Goal: Book appointment/travel/reservation

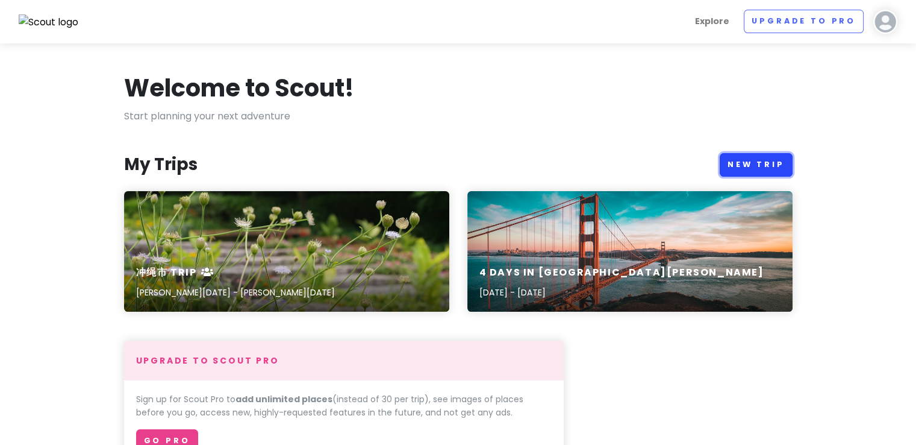
click at [752, 157] on link "New Trip" at bounding box center [756, 164] width 73 height 23
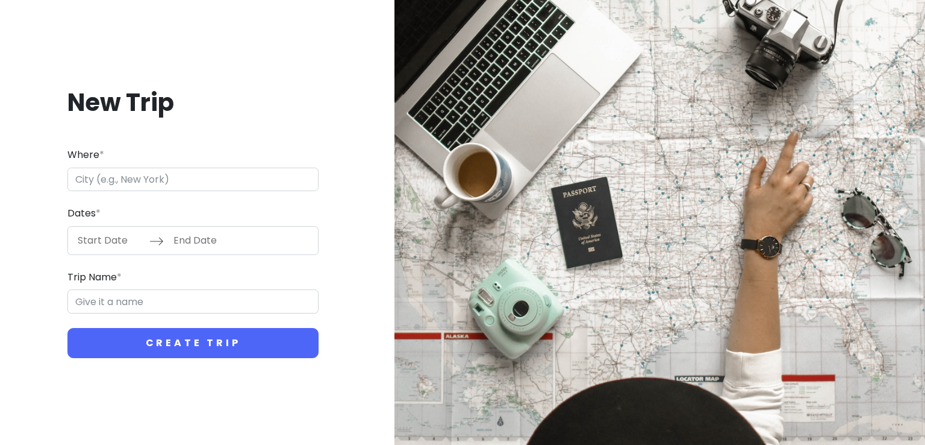
click at [219, 172] on input "Where *" at bounding box center [192, 179] width 251 height 24
type input "日本[GEOGRAPHIC_DATA][GEOGRAPHIC_DATA]"
type input "伊豆市 Trip"
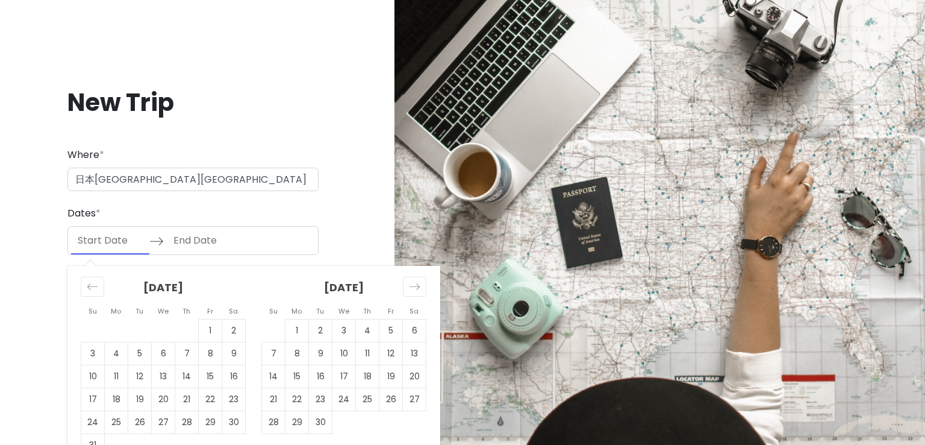
click at [131, 248] on input "Start Date" at bounding box center [110, 241] width 78 height 28
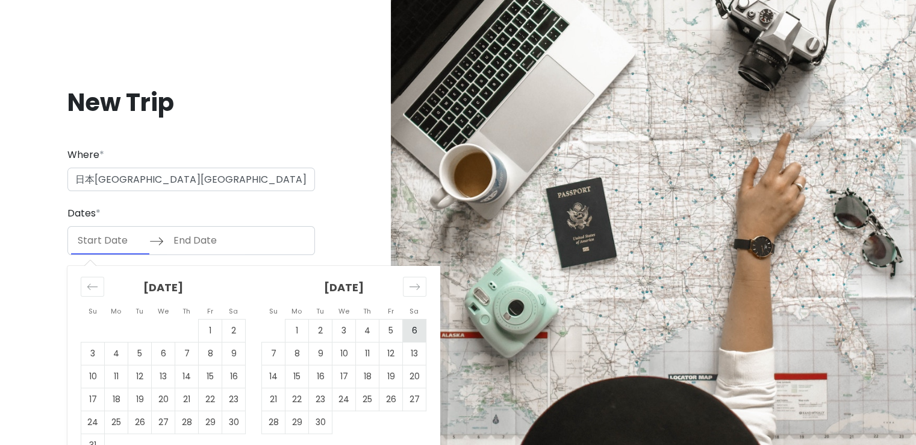
drag, startPoint x: 410, startPoint y: 327, endPoint x: 395, endPoint y: 334, distance: 15.9
click at [410, 327] on td "6" at bounding box center [414, 330] width 23 height 23
type input "[DATE]"
click at [270, 356] on td "7" at bounding box center [273, 353] width 23 height 23
type input "[DATE]"
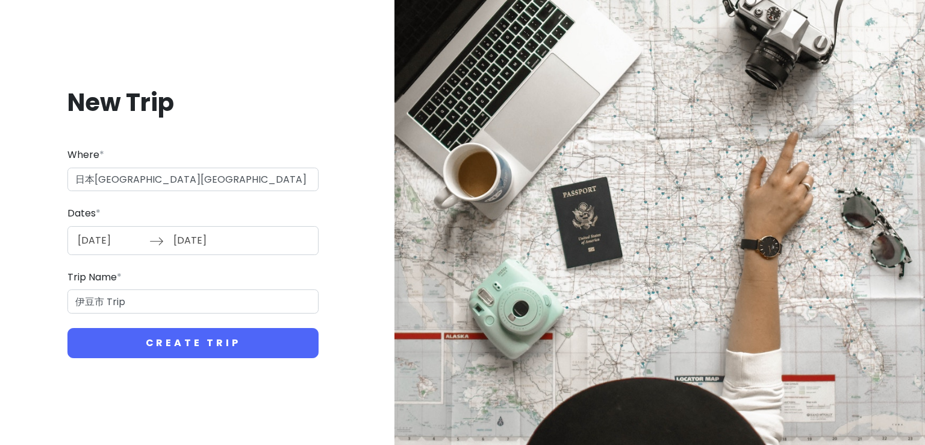
click at [192, 243] on input "[DATE]" at bounding box center [206, 241] width 78 height 28
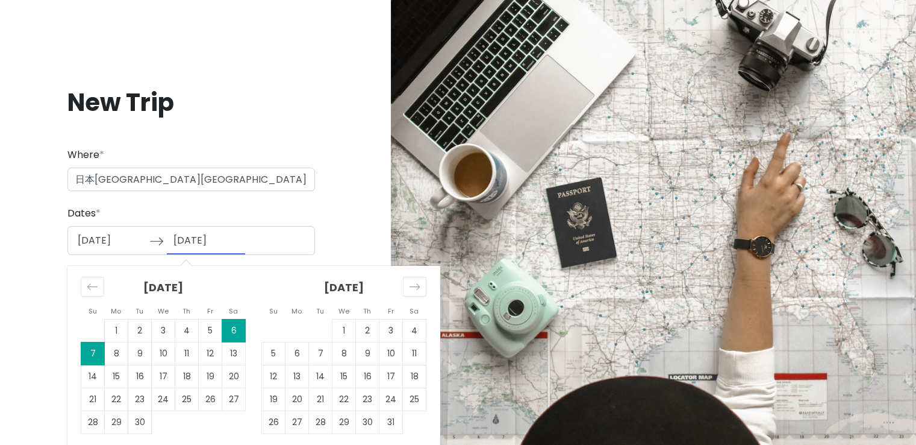
click at [254, 237] on div "[DATE] Navigate forward to interact with the calendar and select a date. Press …" at bounding box center [191, 240] width 248 height 29
click at [143, 239] on input "[DATE]" at bounding box center [110, 241] width 78 height 28
click at [183, 328] on td "4" at bounding box center [186, 330] width 23 height 23
type input "[DATE]"
click at [214, 331] on td "5" at bounding box center [210, 330] width 23 height 23
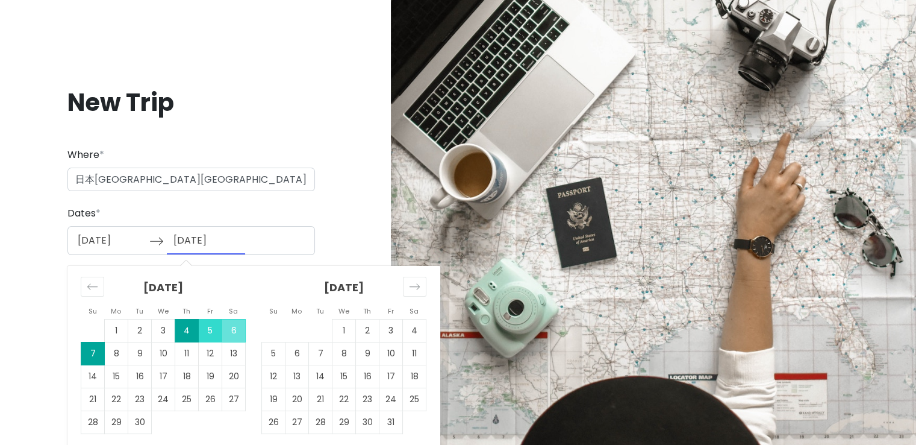
type input "[DATE]"
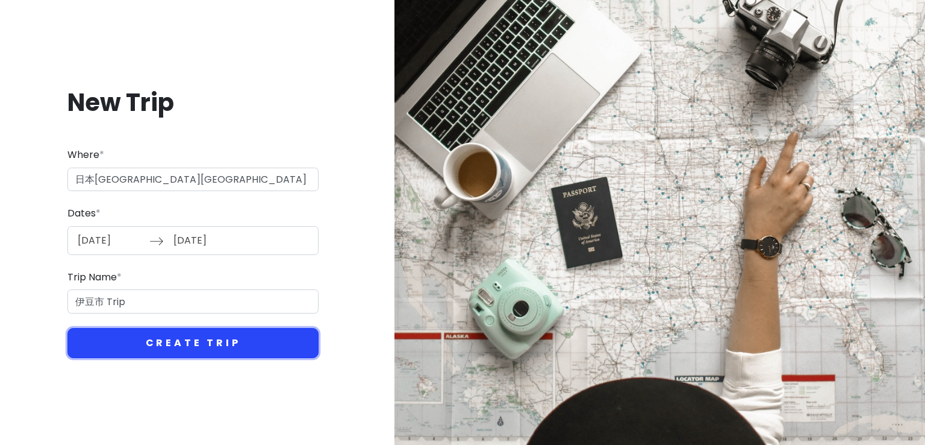
click at [199, 343] on button "Create Trip" at bounding box center [192, 343] width 251 height 30
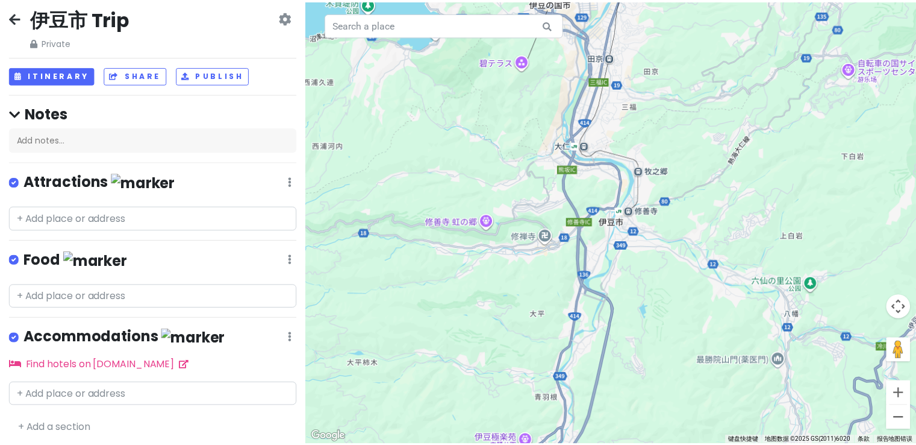
scroll to position [11, 0]
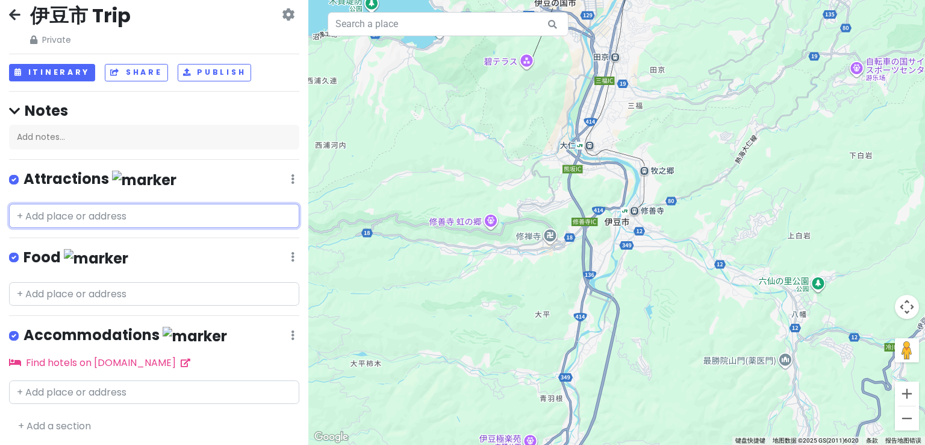
click at [154, 217] on input "text" at bounding box center [154, 216] width 290 height 24
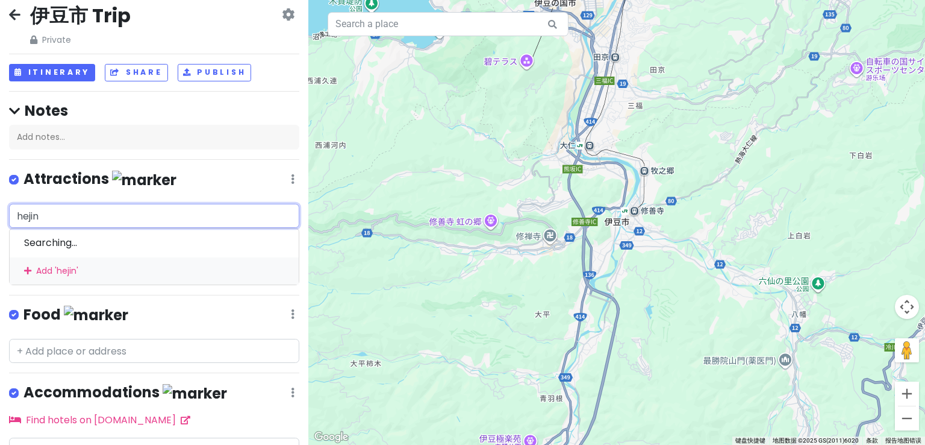
type input "河津"
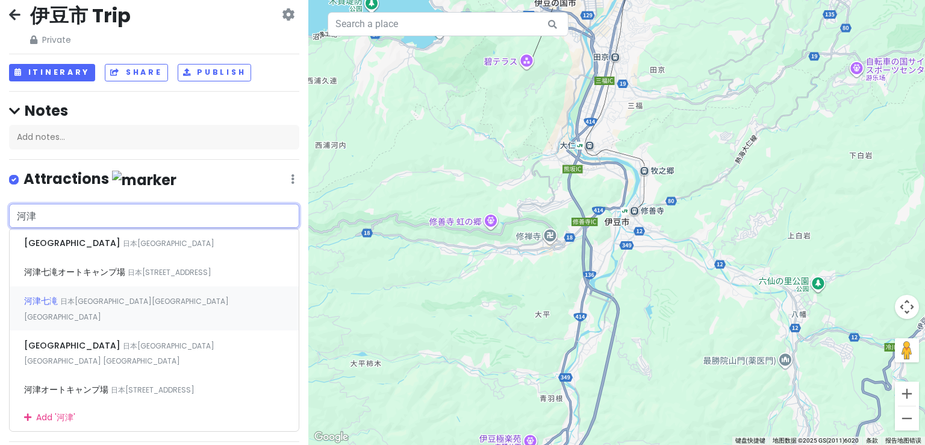
click at [139, 301] on span "日本[GEOGRAPHIC_DATA][GEOGRAPHIC_DATA] [GEOGRAPHIC_DATA]" at bounding box center [126, 309] width 205 height 26
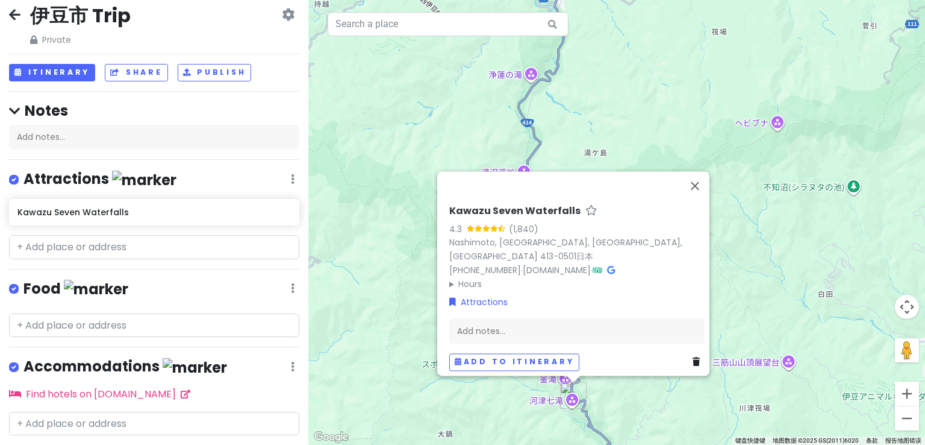
click at [282, 17] on icon at bounding box center [288, 15] width 13 height 10
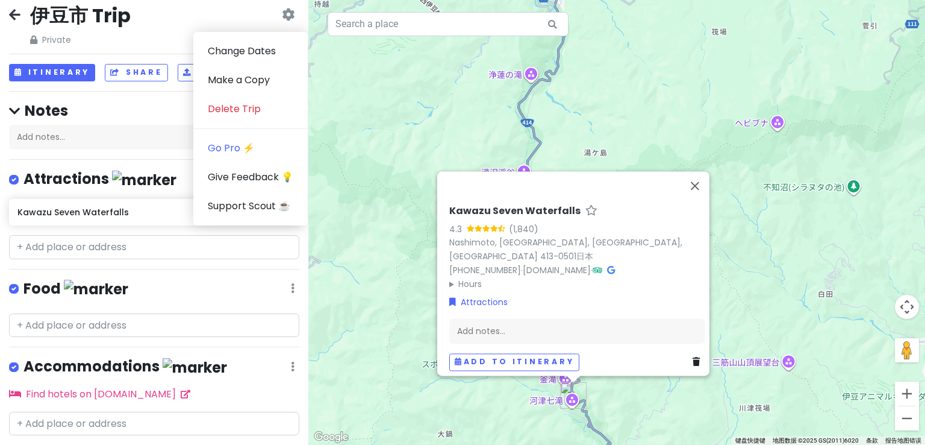
click at [282, 14] on icon at bounding box center [288, 15] width 13 height 10
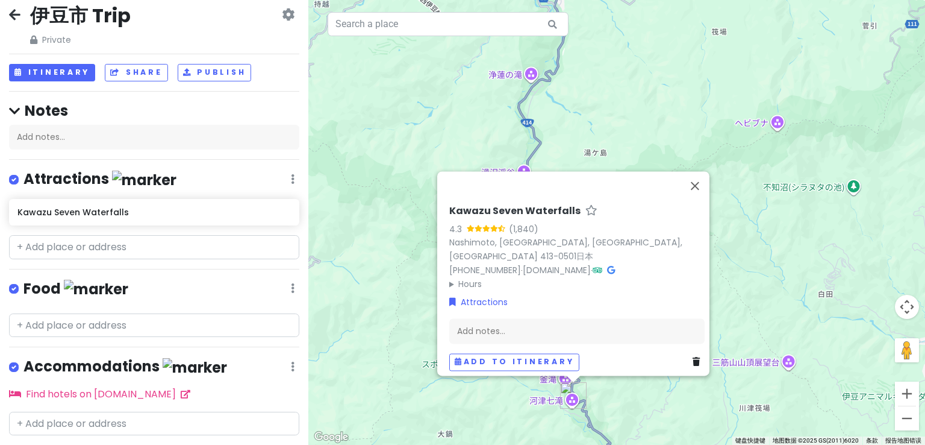
click at [10, 10] on icon at bounding box center [14, 15] width 11 height 10
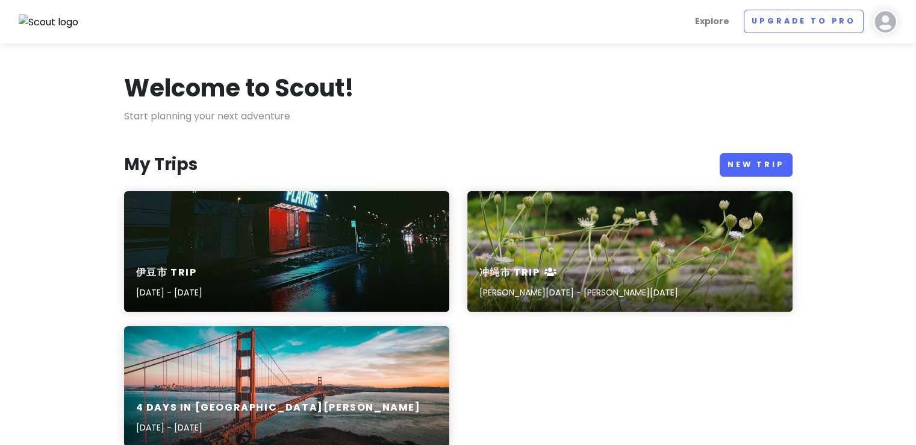
click at [891, 25] on img at bounding box center [886, 22] width 24 height 24
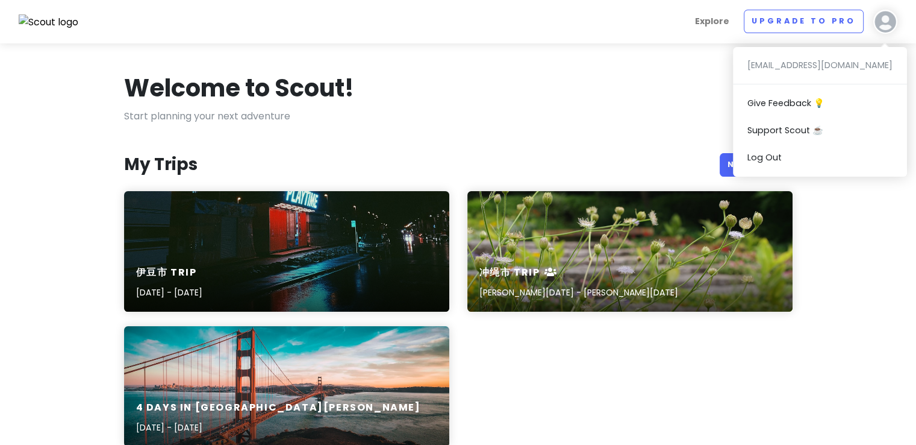
click at [704, 85] on div "Welcome to Scout!" at bounding box center [458, 90] width 669 height 36
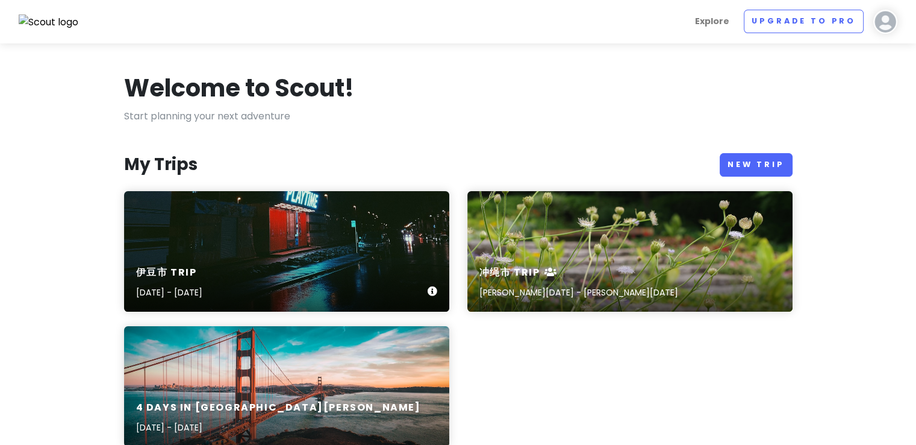
click at [380, 220] on div "伊豆市 Trip [DATE] - [DATE]" at bounding box center [286, 251] width 325 height 120
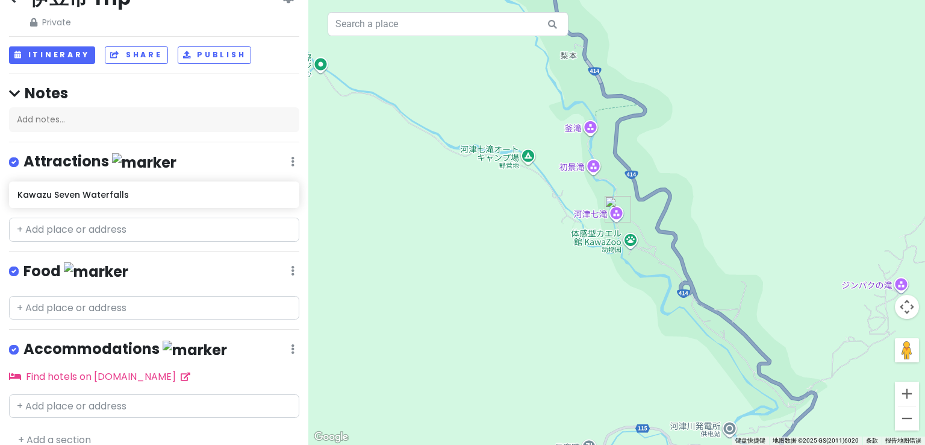
scroll to position [43, 0]
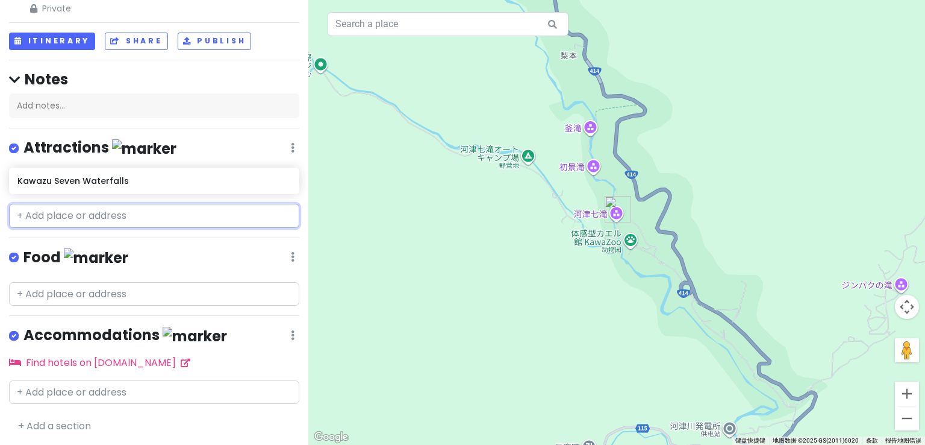
click at [90, 216] on input "text" at bounding box center [154, 216] width 290 height 24
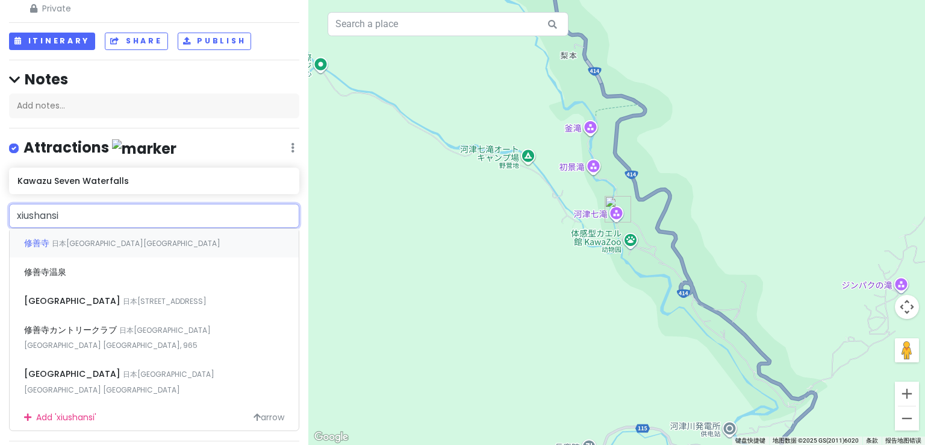
type input "修善寺"
click at [36, 243] on span "修善寺" at bounding box center [38, 243] width 28 height 12
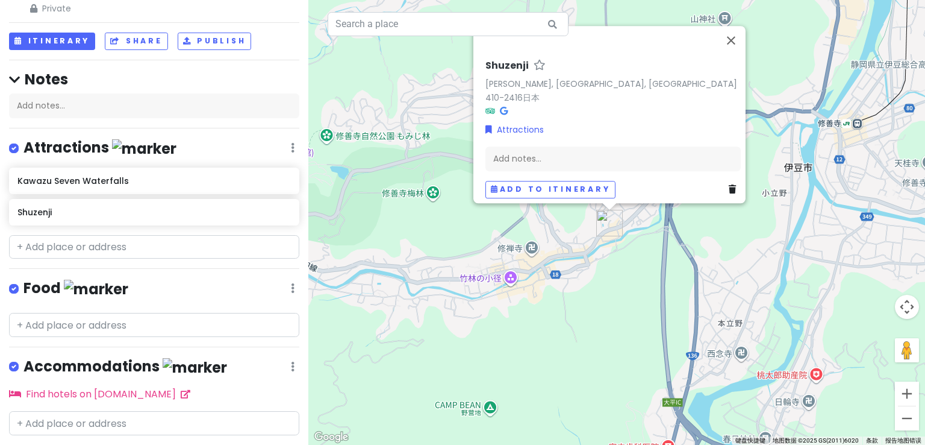
click at [533, 249] on div "[PERSON_NAME], [GEOGRAPHIC_DATA], [GEOGRAPHIC_DATA] 410-2416日本 Attractions Add …" at bounding box center [616, 222] width 617 height 445
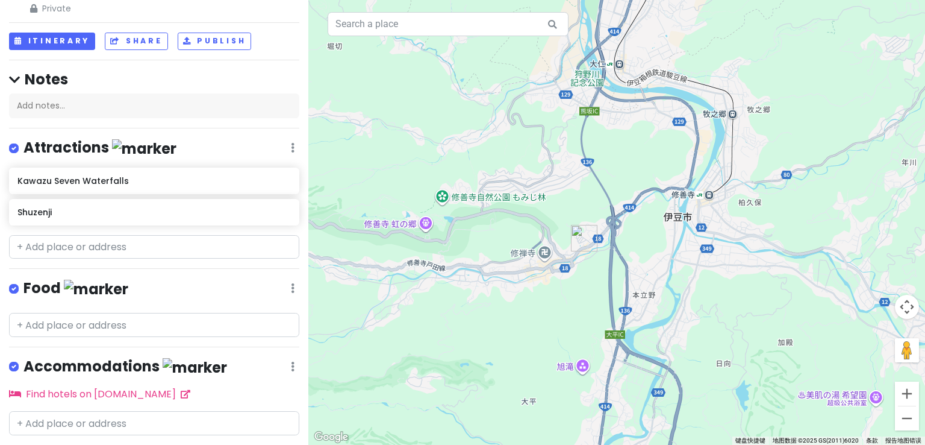
click at [533, 299] on div at bounding box center [616, 222] width 617 height 445
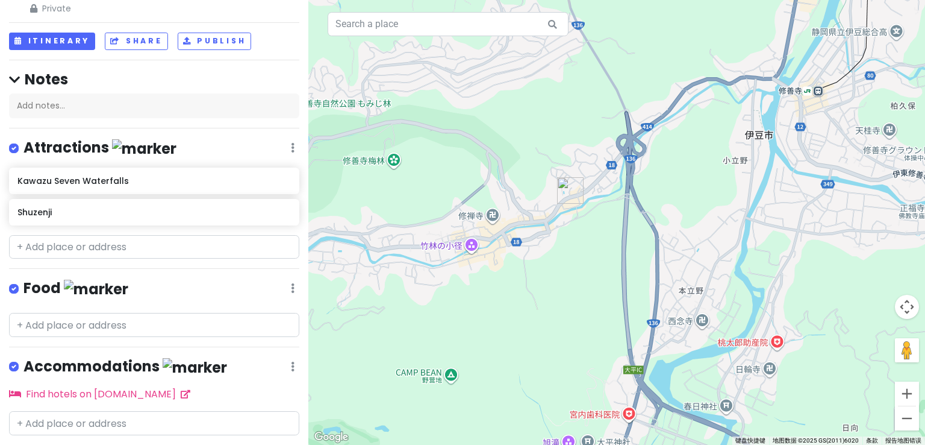
drag, startPoint x: 560, startPoint y: 254, endPoint x: 504, endPoint y: 252, distance: 56.7
click at [504, 252] on div at bounding box center [616, 222] width 617 height 445
click at [492, 216] on div at bounding box center [616, 222] width 617 height 445
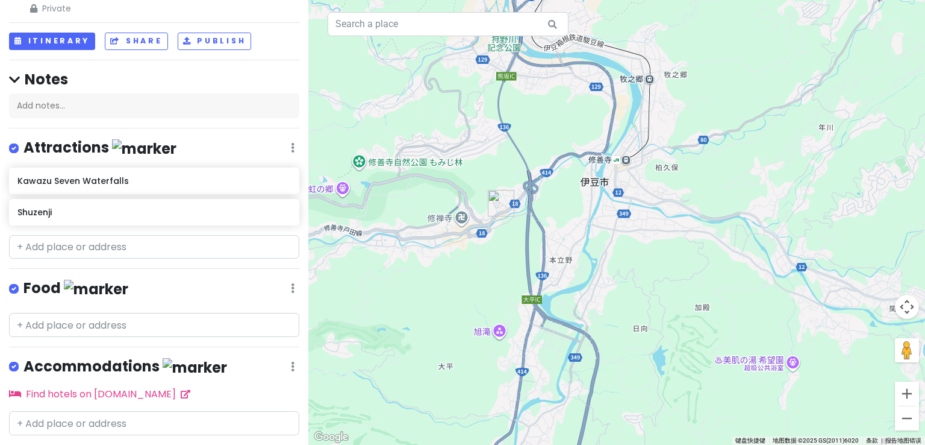
drag, startPoint x: 495, startPoint y: 198, endPoint x: 504, endPoint y: 268, distance: 70.5
click at [504, 268] on div at bounding box center [616, 222] width 617 height 445
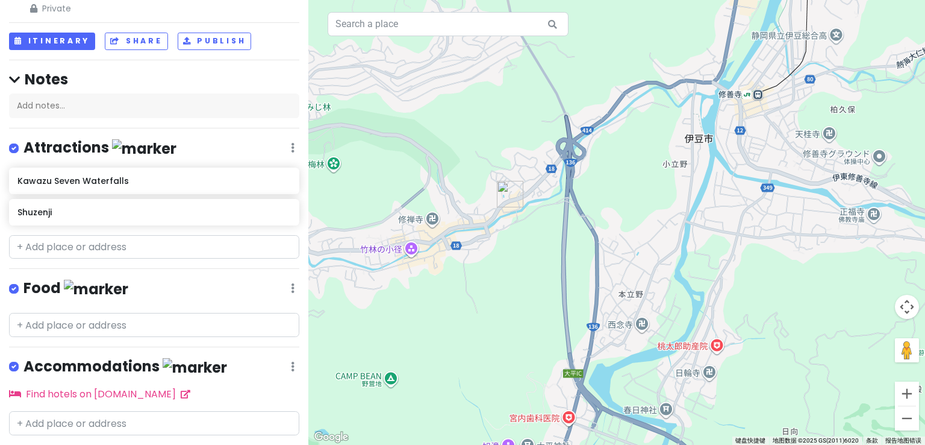
drag, startPoint x: 462, startPoint y: 291, endPoint x: 496, endPoint y: 283, distance: 35.4
click at [496, 283] on div at bounding box center [616, 222] width 617 height 445
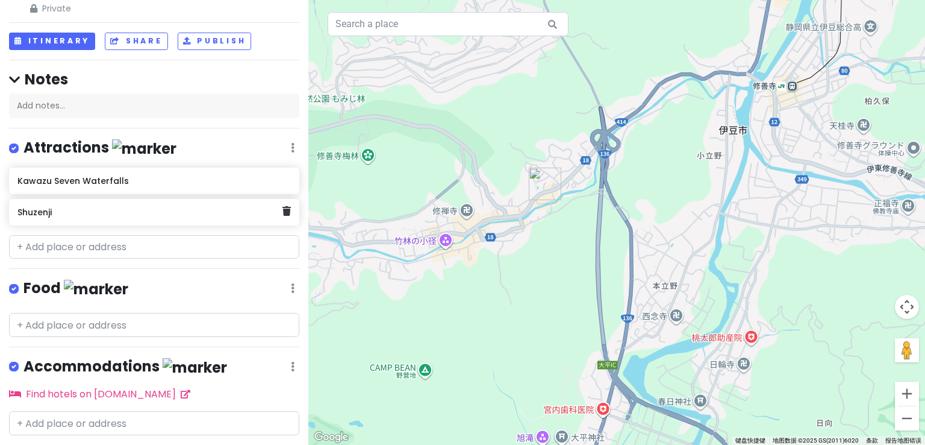
click at [184, 214] on h6 "Shuzenji" at bounding box center [149, 212] width 264 height 11
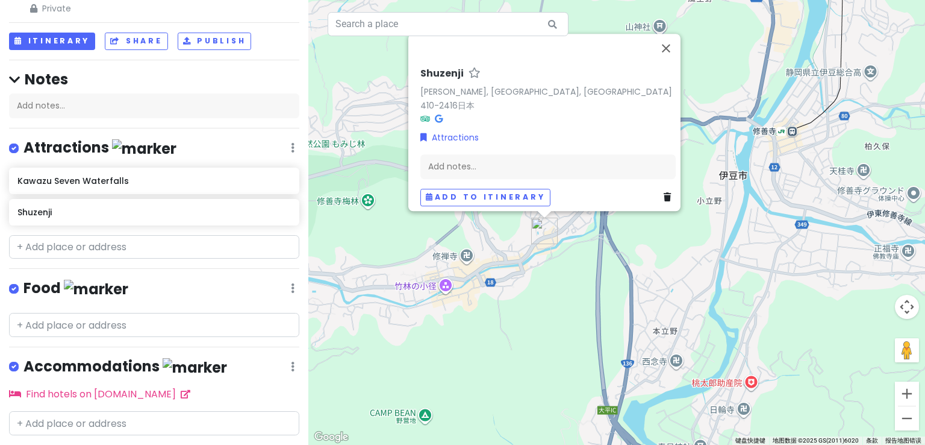
click at [466, 259] on div "[PERSON_NAME], [GEOGRAPHIC_DATA], [GEOGRAPHIC_DATA] 410-2416日本 Attractions Add …" at bounding box center [616, 222] width 617 height 445
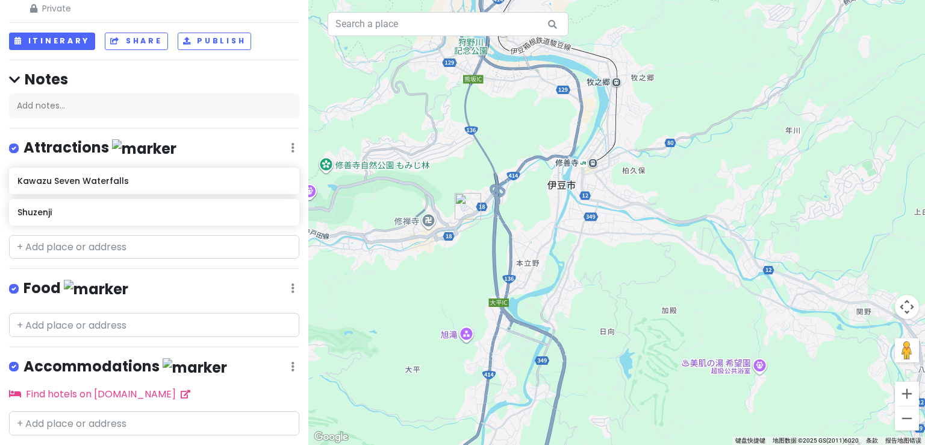
drag, startPoint x: 558, startPoint y: 326, endPoint x: 503, endPoint y: 275, distance: 75.0
click at [503, 275] on div at bounding box center [616, 222] width 617 height 445
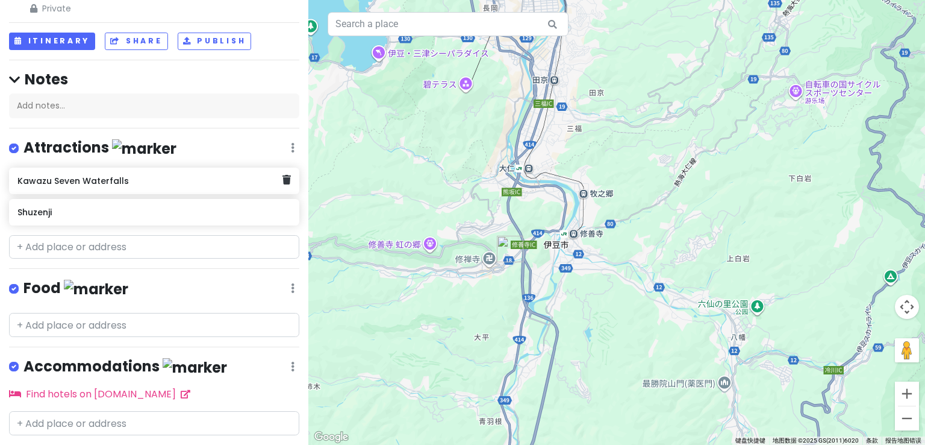
click at [114, 189] on div "Kawazu Seven Waterfalls" at bounding box center [154, 180] width 290 height 27
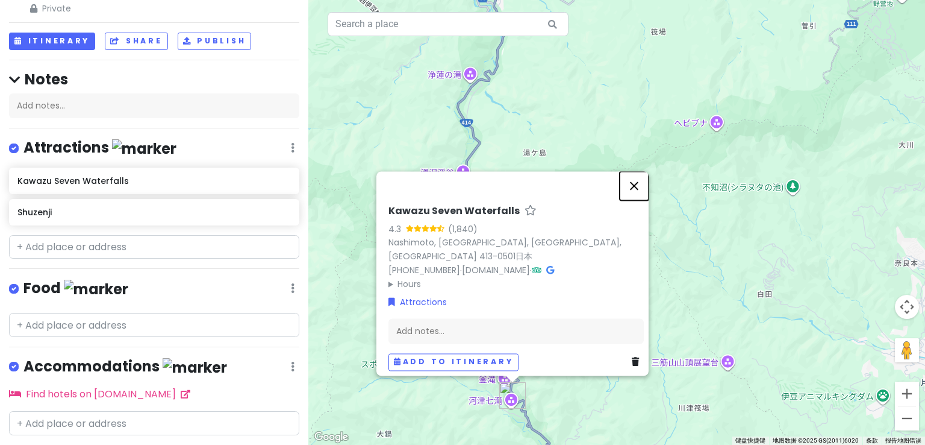
click at [648, 196] on button "关闭" at bounding box center [634, 185] width 29 height 29
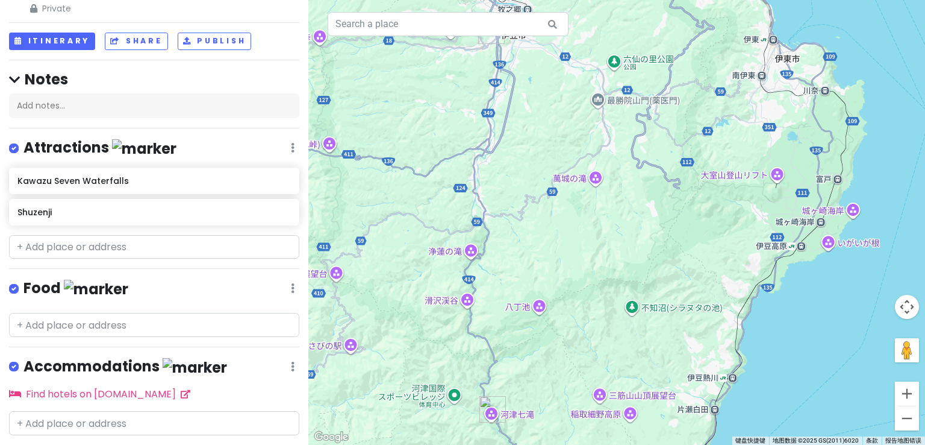
drag, startPoint x: 552, startPoint y: 204, endPoint x: 508, endPoint y: 304, distance: 108.5
click at [508, 304] on div at bounding box center [616, 222] width 617 height 445
